Goal: Task Accomplishment & Management: Use online tool/utility

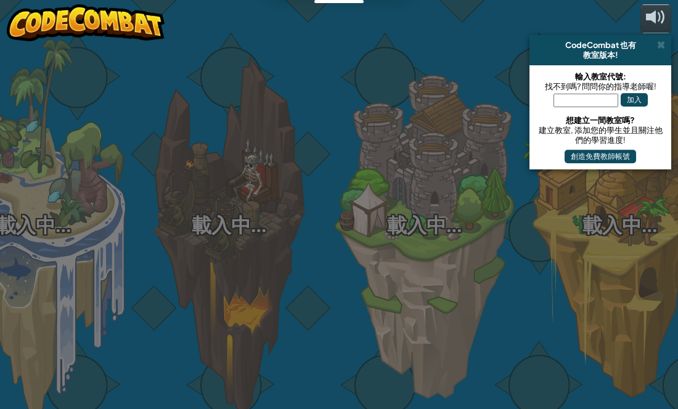
scroll to position [0, 64]
select select "zh-HANT"
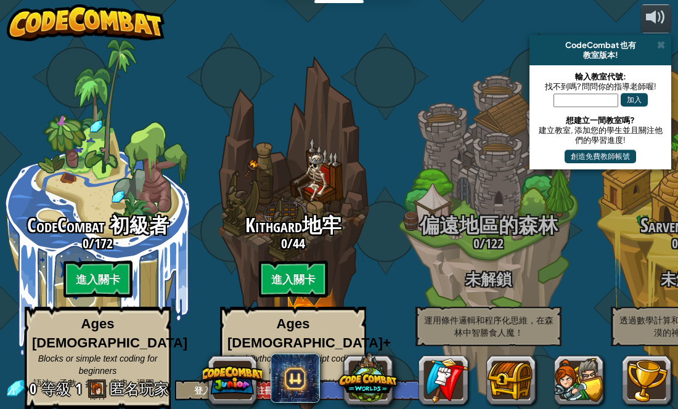
click at [594, 102] on input "text" at bounding box center [586, 101] width 65 height 14
click at [480, 260] on div "偏遠地區的森林 0 / 122 未解鎖 運用條件邏輯和程序化思維，在森林中智勝食人魔！" at bounding box center [488, 281] width 195 height 132
click at [176, 392] on button "登入" at bounding box center [202, 390] width 55 height 20
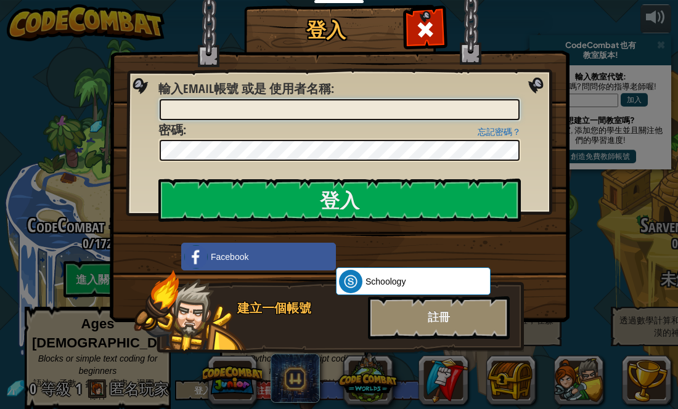
click at [445, 107] on input "輸入Email帳號 或是 使用者名稱 :" at bounding box center [340, 109] width 360 height 21
type input "[EMAIL_ADDRESS][DOMAIN_NAME]"
click at [158, 179] on input "登入" at bounding box center [339, 200] width 363 height 43
